Goal: Task Accomplishment & Management: Use online tool/utility

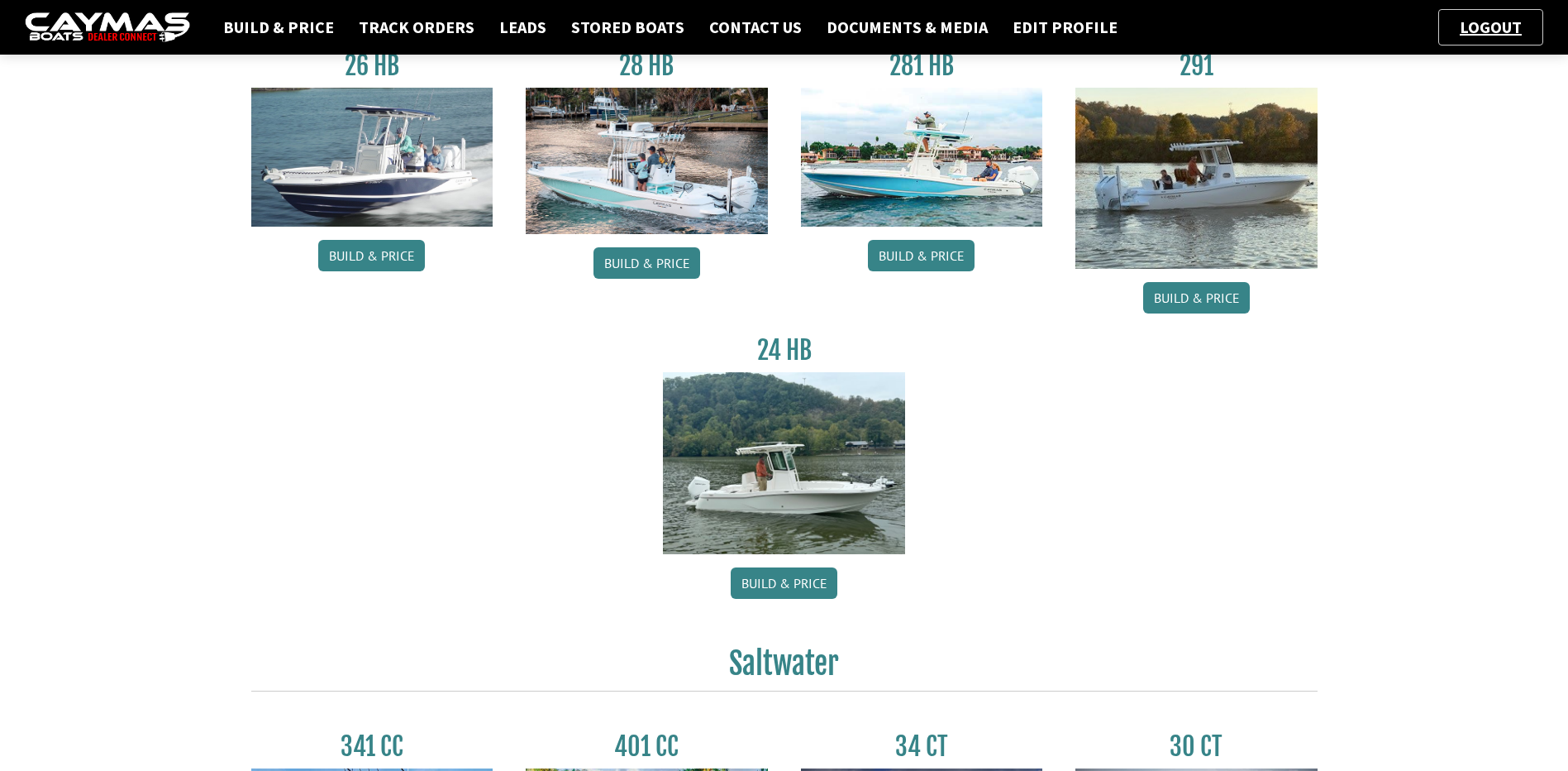
scroll to position [110, 0]
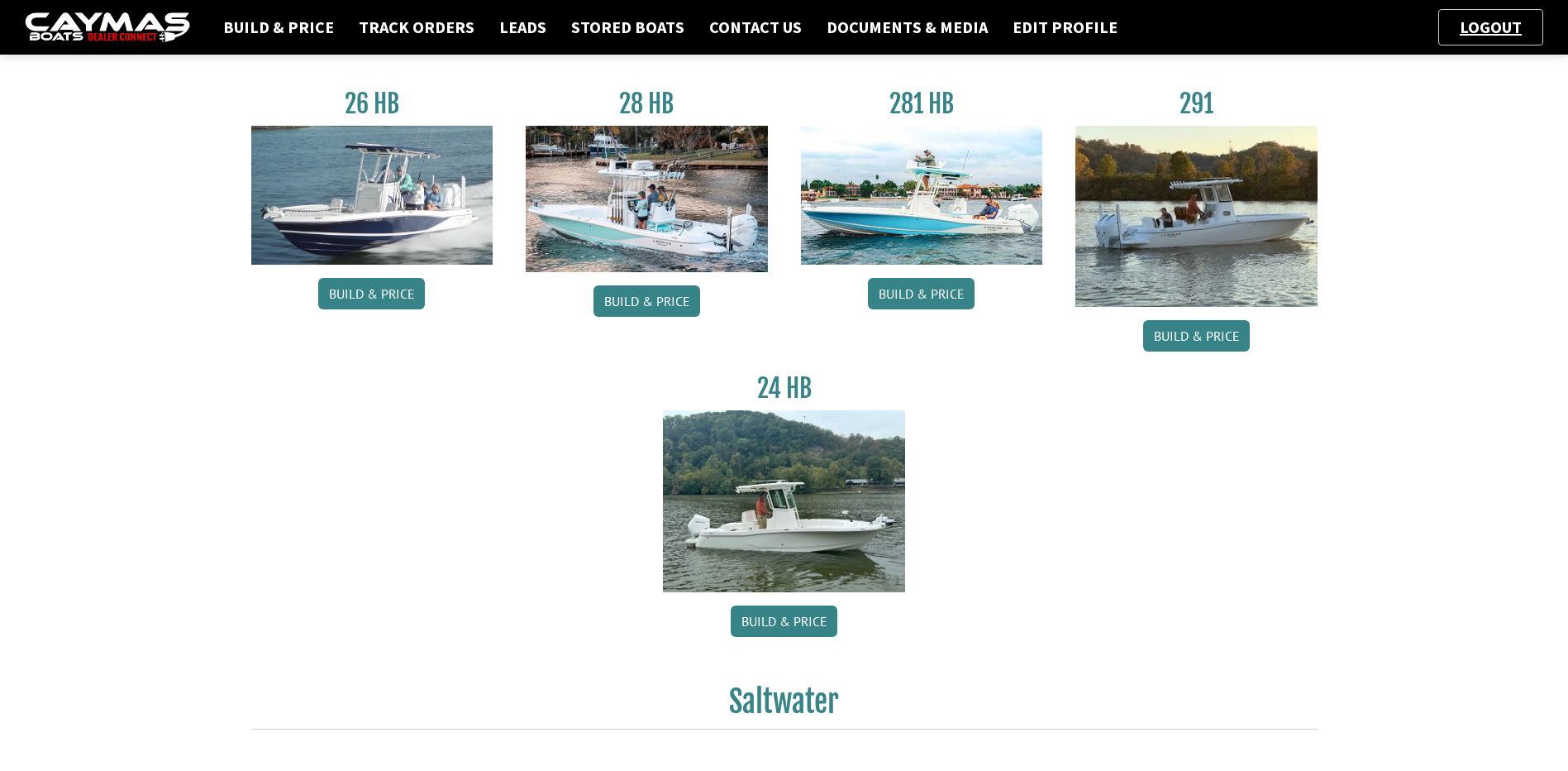
click at [707, 240] on img at bounding box center [646, 198] width 242 height 147
click at [709, 229] on img at bounding box center [646, 198] width 242 height 147
click at [669, 293] on link "Build & Price" at bounding box center [646, 301] width 107 height 32
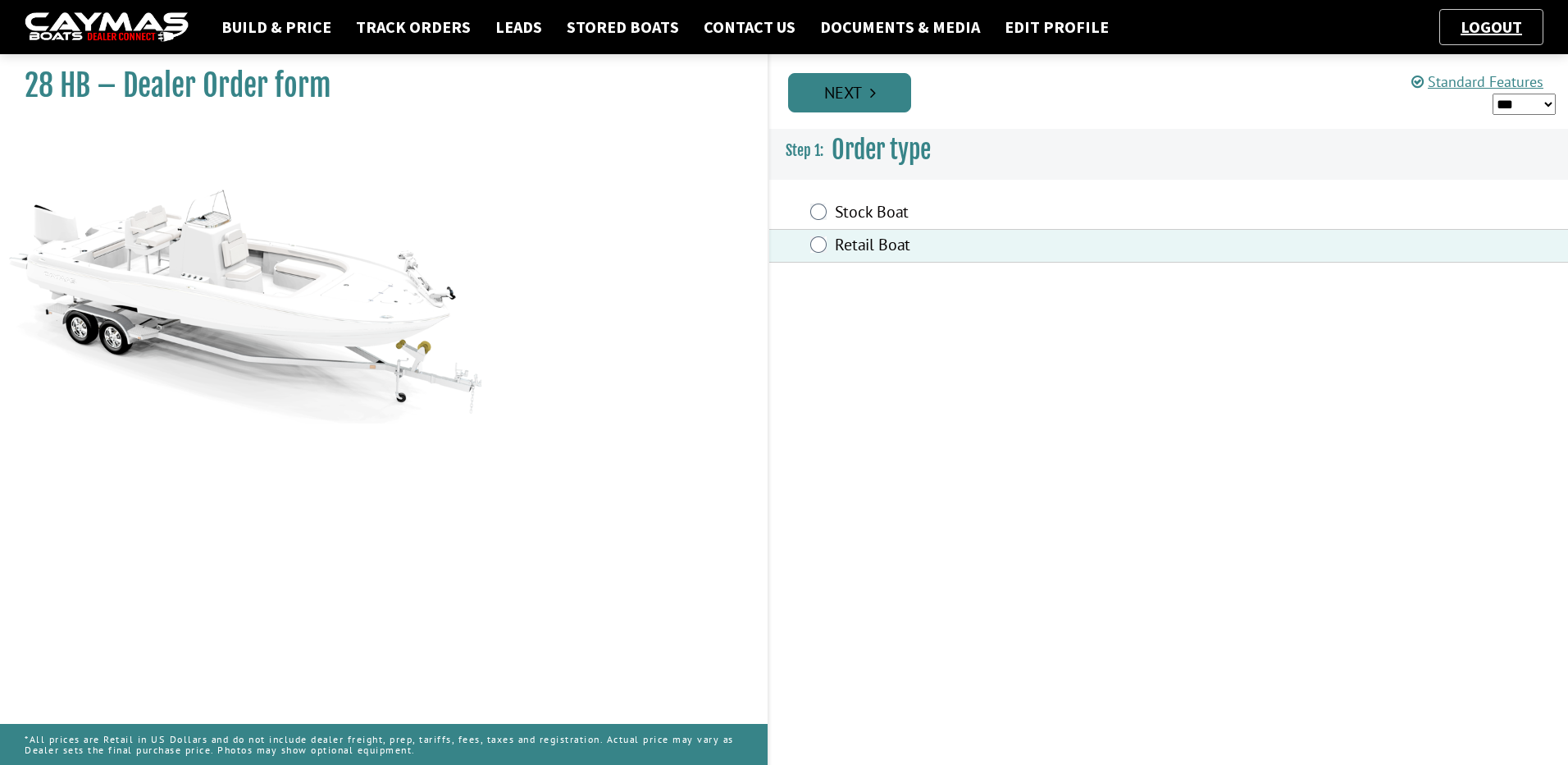
click at [869, 76] on link "Next" at bounding box center [850, 93] width 123 height 40
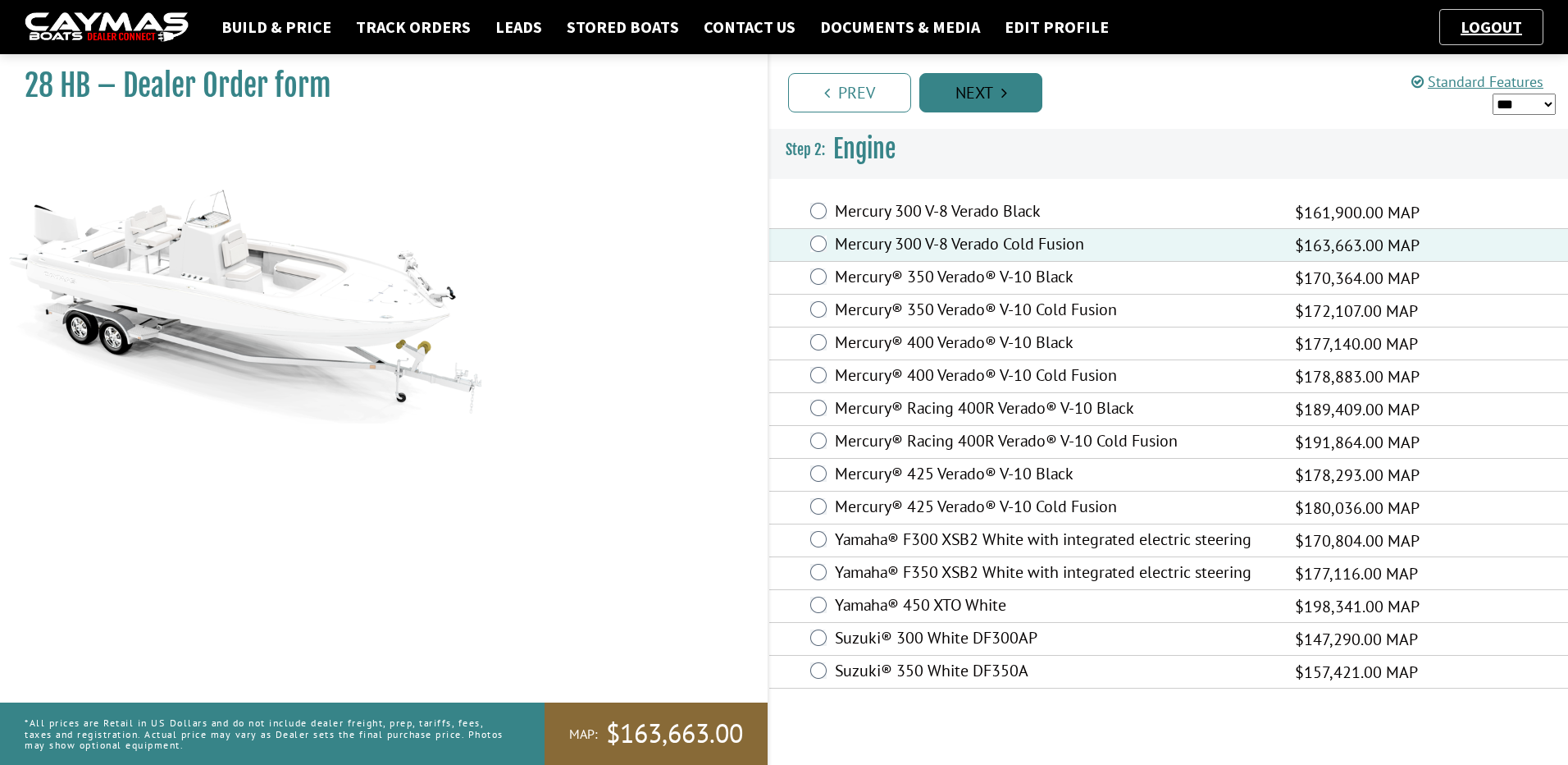
click at [993, 100] on link "Next" at bounding box center [980, 93] width 123 height 40
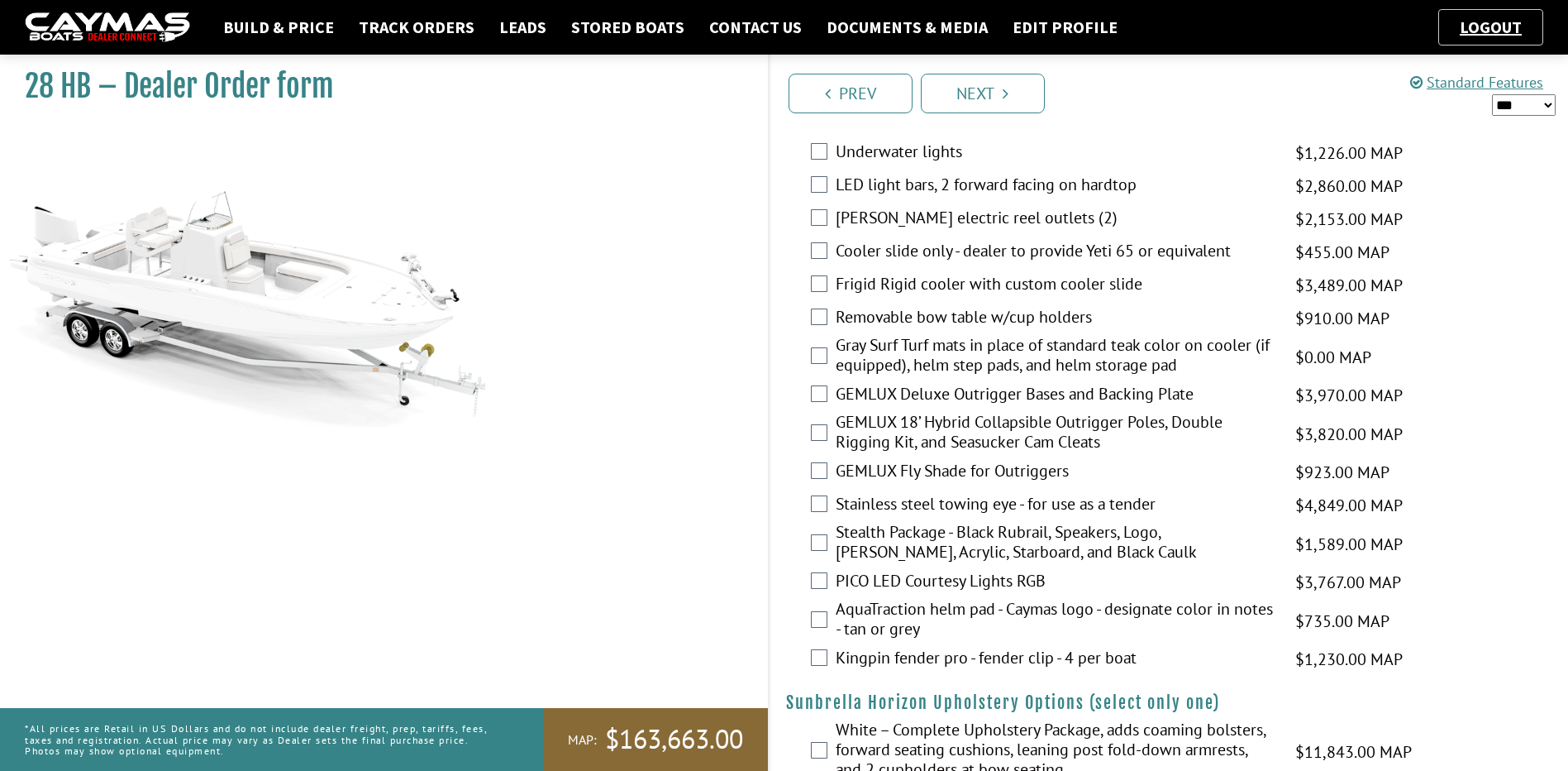
scroll to position [4091, 0]
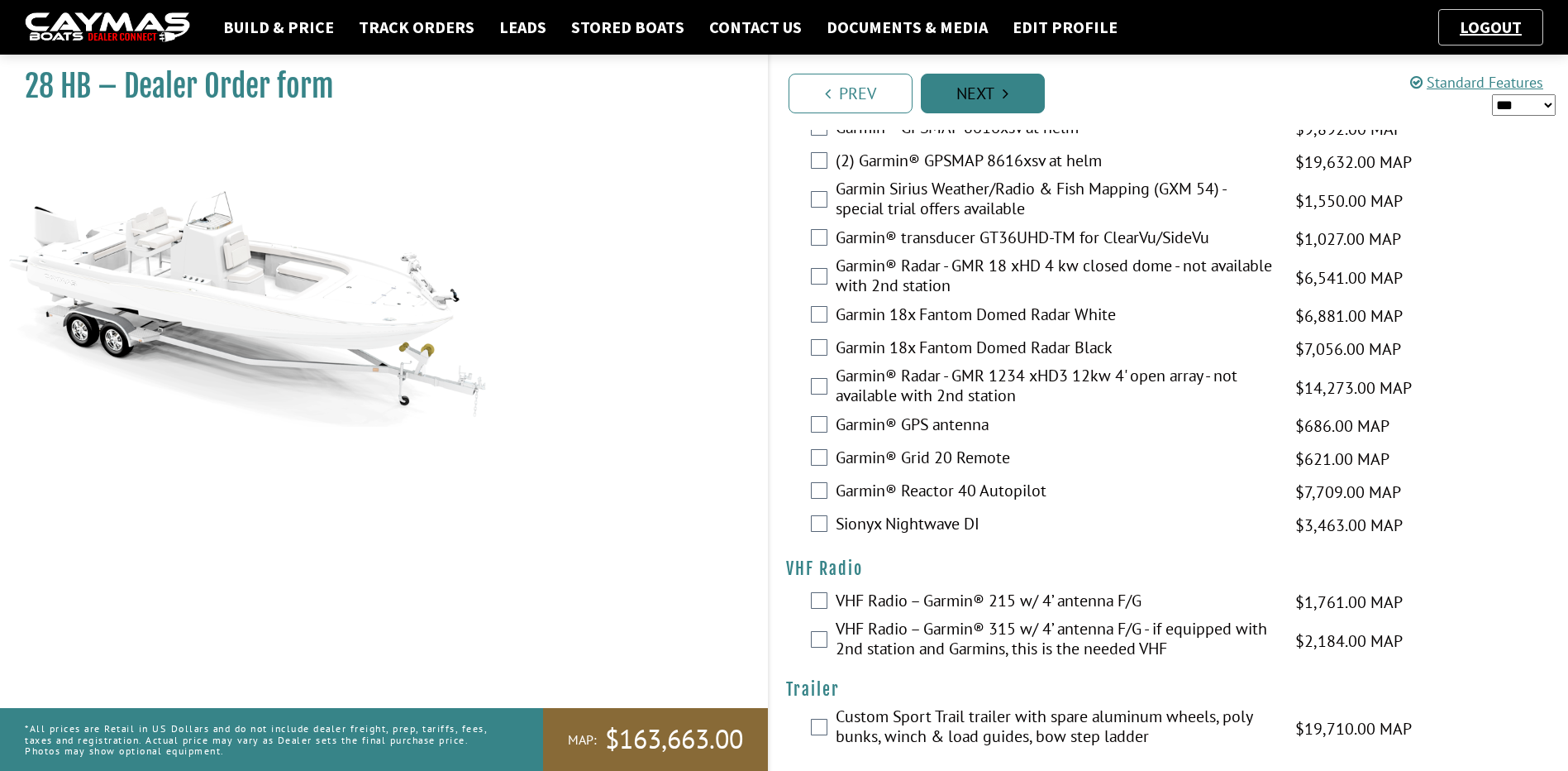
click at [1010, 95] on link "Next" at bounding box center [983, 94] width 124 height 40
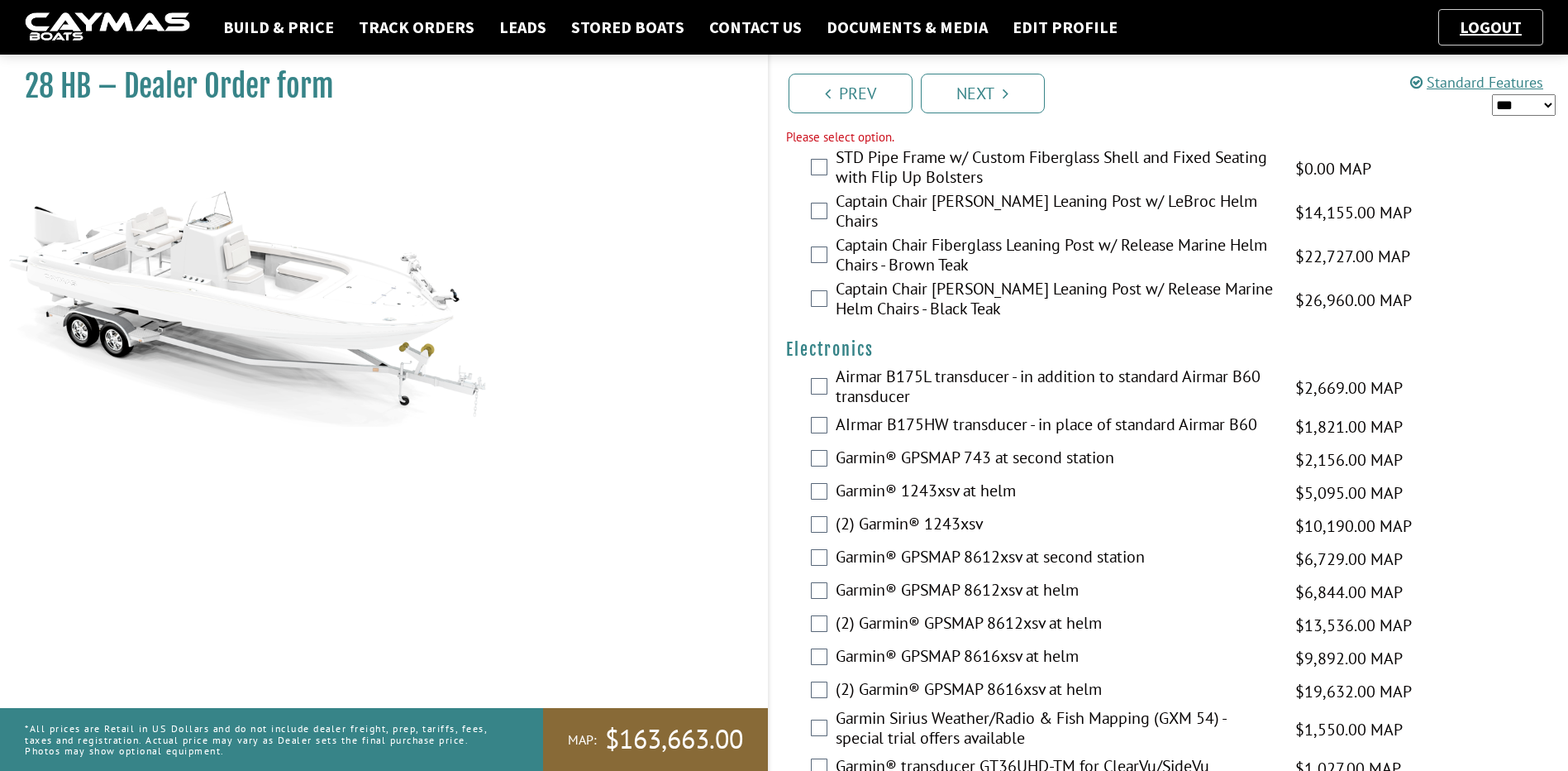
scroll to position [3544, 0]
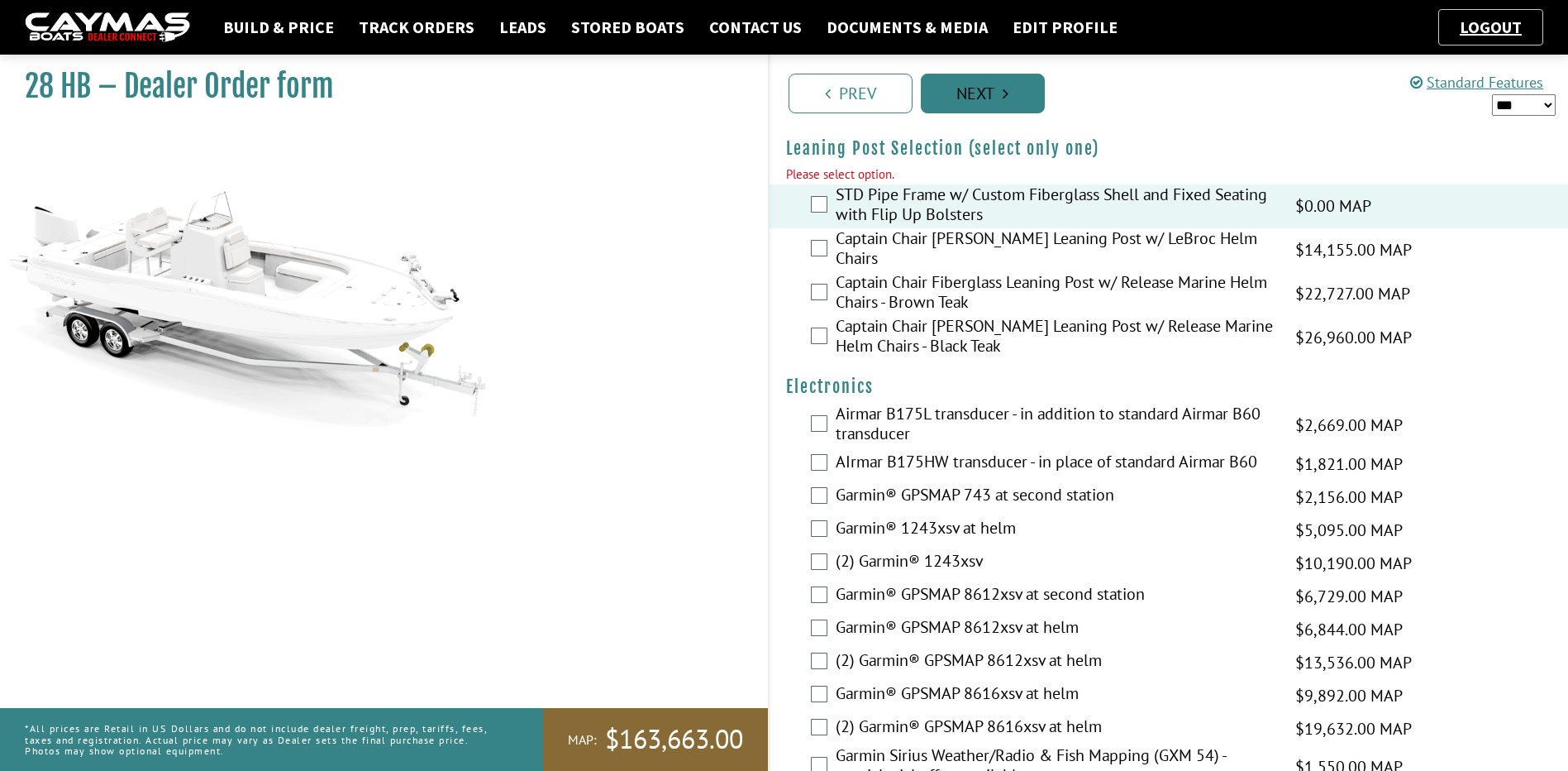
click at [965, 87] on link "Next" at bounding box center [983, 94] width 124 height 40
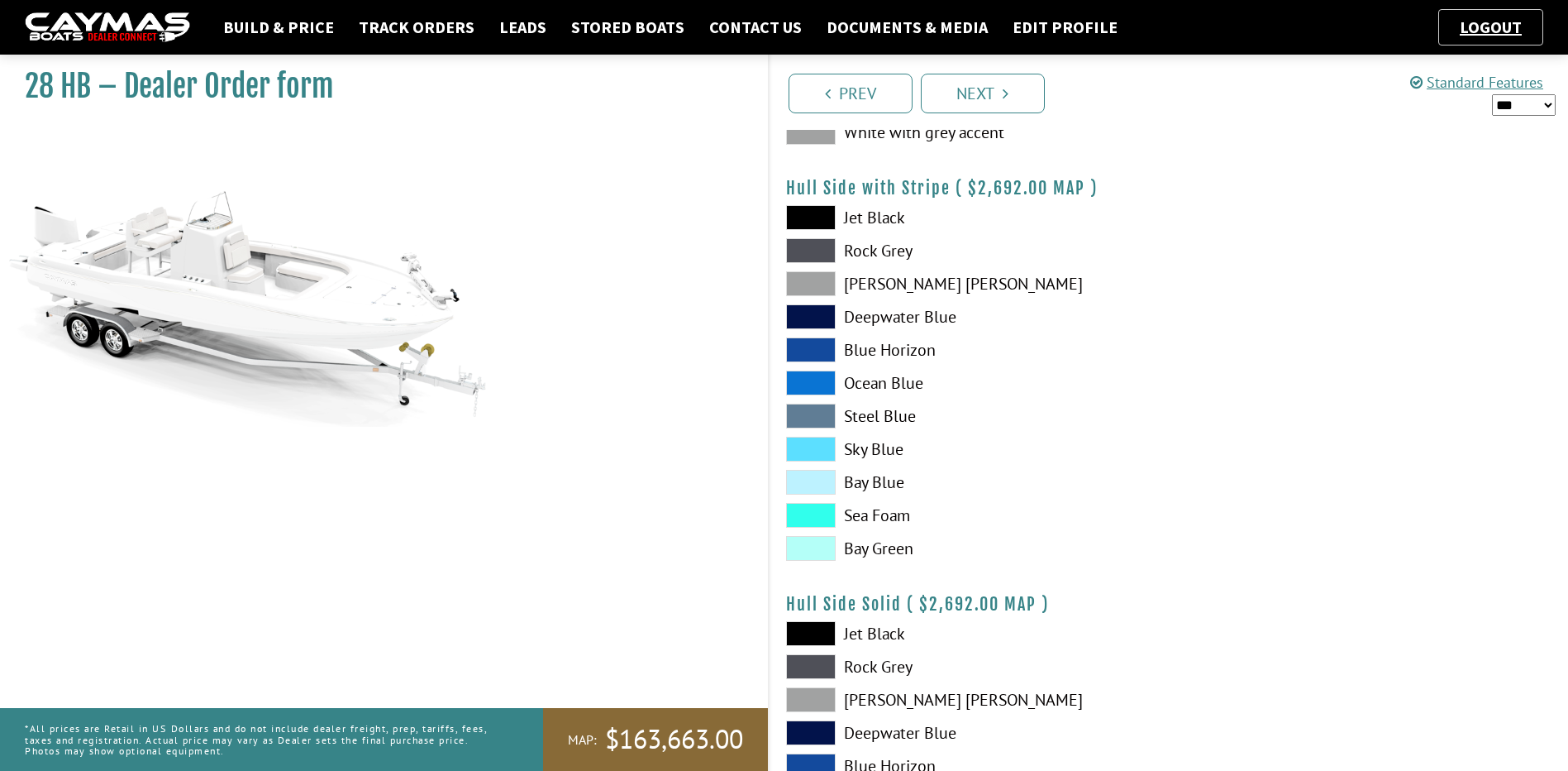
scroll to position [275, 0]
